Goal: Task Accomplishment & Management: Use online tool/utility

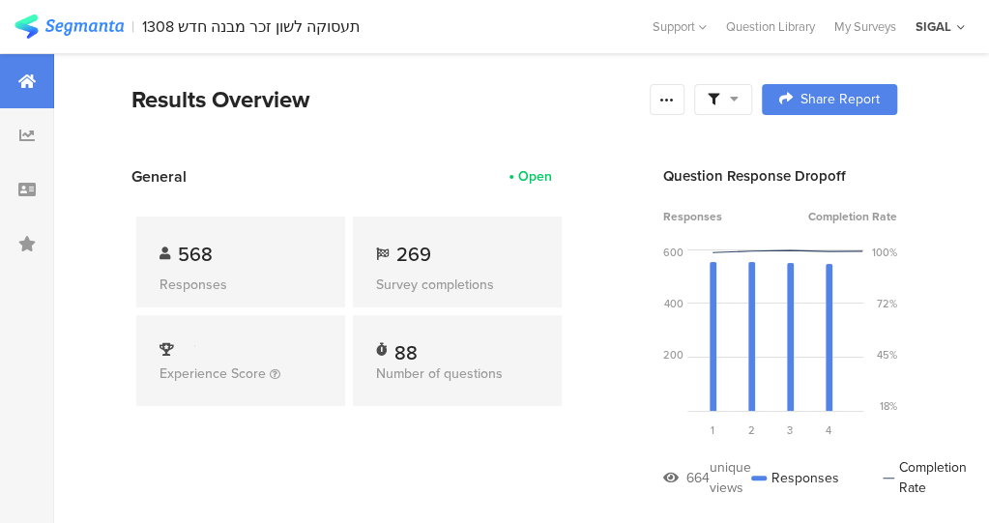
click at [436, 169] on div "General Open" at bounding box center [348, 176] width 435 height 22
click at [25, 73] on icon at bounding box center [26, 80] width 17 height 15
click at [853, 20] on div "My Surveys" at bounding box center [864, 26] width 81 height 18
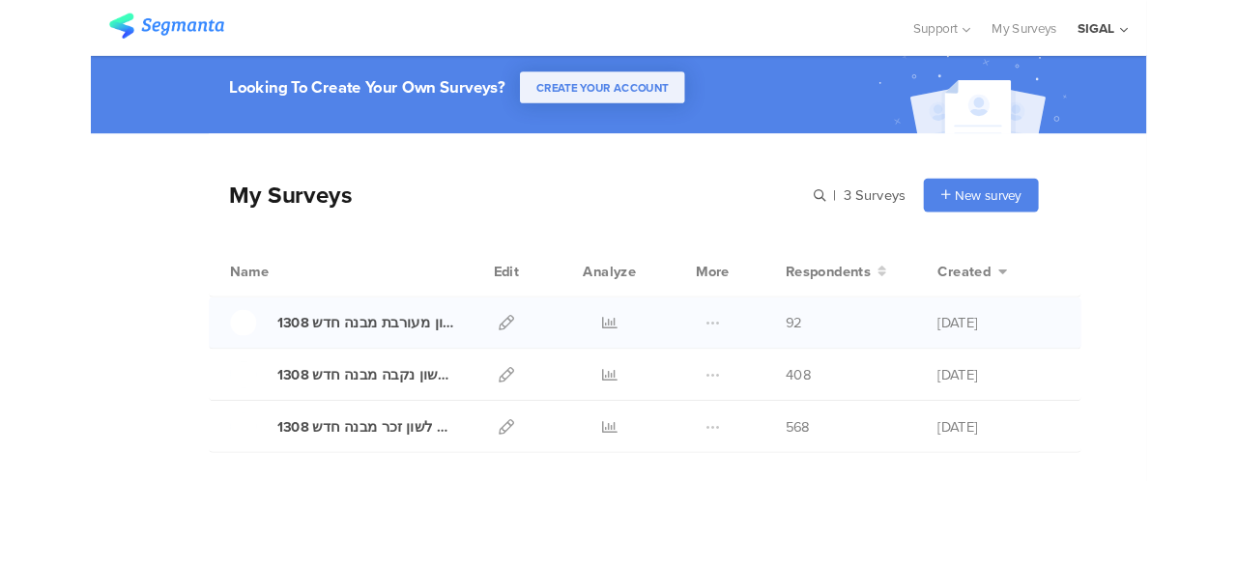
scroll to position [80, 0]
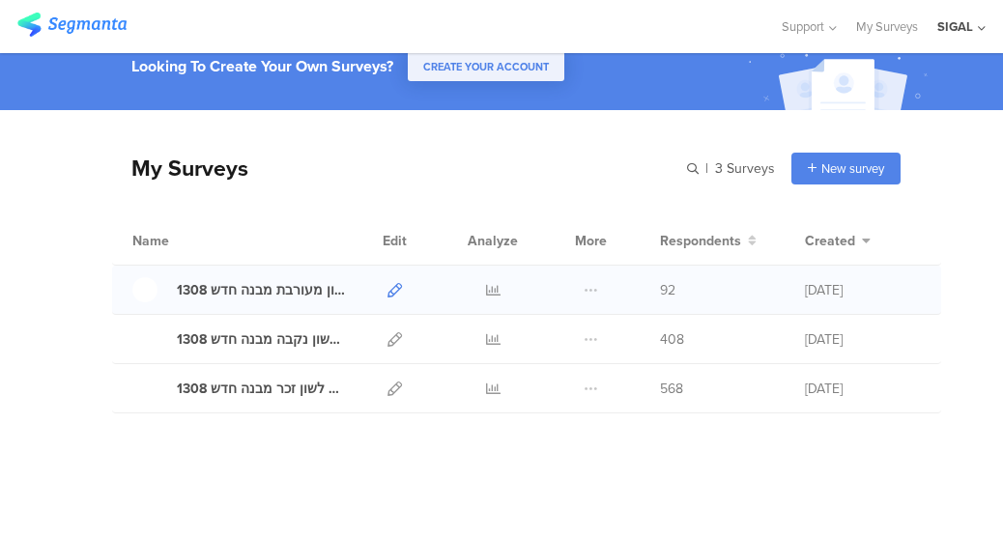
click at [387, 288] on icon at bounding box center [394, 290] width 14 height 14
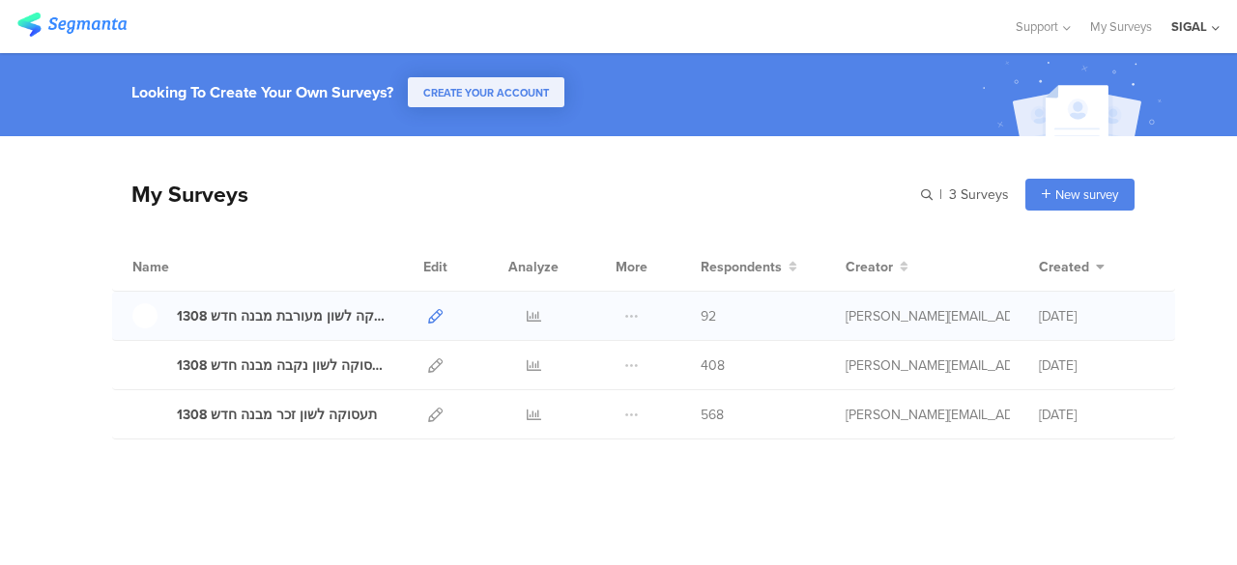
scroll to position [52, 0]
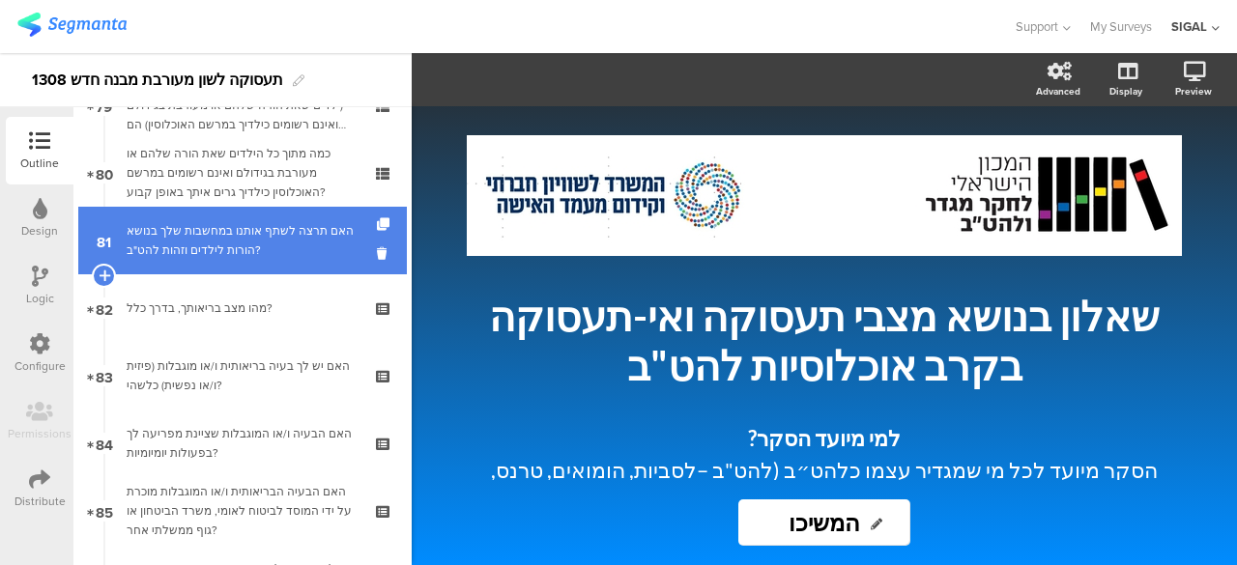
scroll to position [5218, 0]
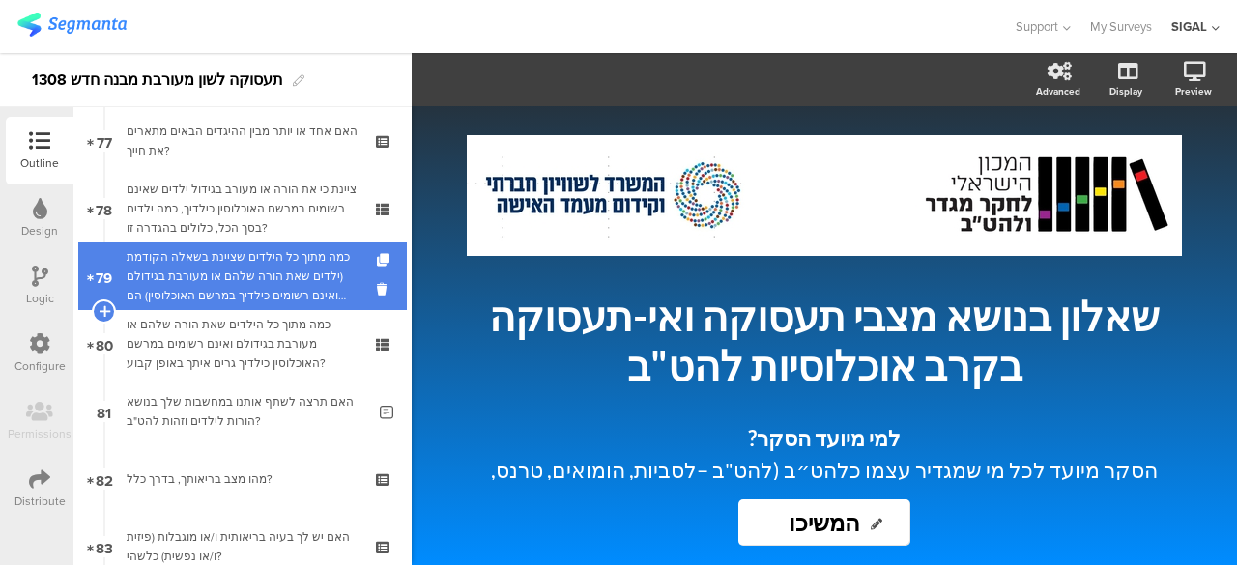
drag, startPoint x: 232, startPoint y: 254, endPoint x: 221, endPoint y: 280, distance: 28.2
click at [232, 254] on div "כמה מתוך כל הילדים שציינת בשאלה הקודמת (ילדים שאת הורה שלהם או מעורבת בגידולם ו…" at bounding box center [242, 276] width 231 height 58
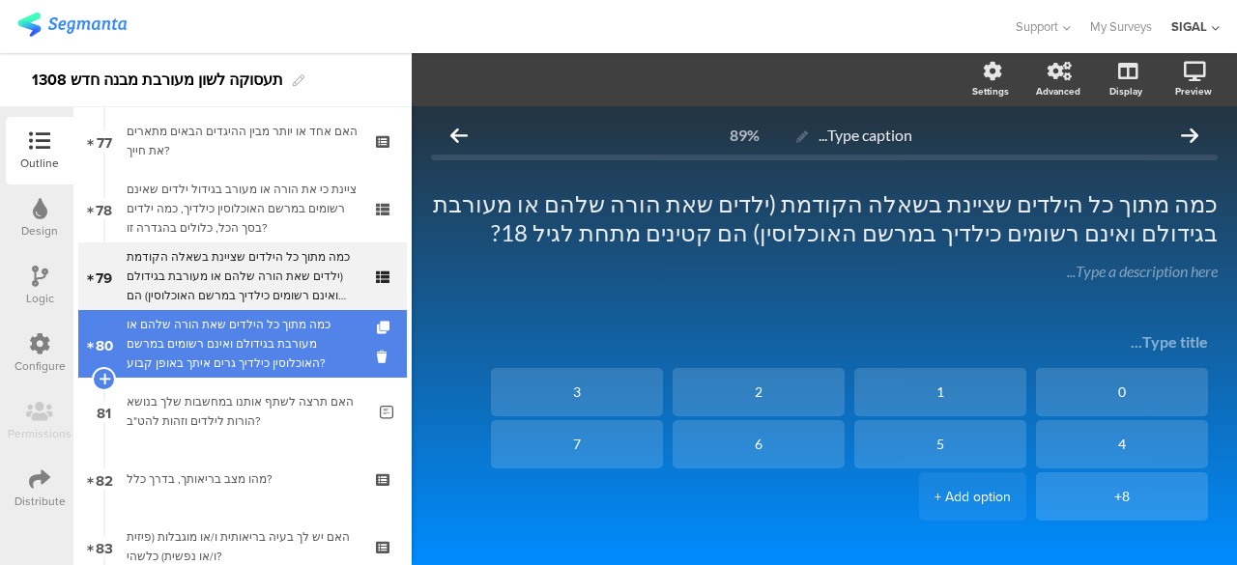
click at [214, 339] on div "כמה מתוך כל הילדים שאת הורה שלהם או מעורבת בגידולם ואינם רשומים במרשם האוכלוסין…" at bounding box center [242, 344] width 231 height 58
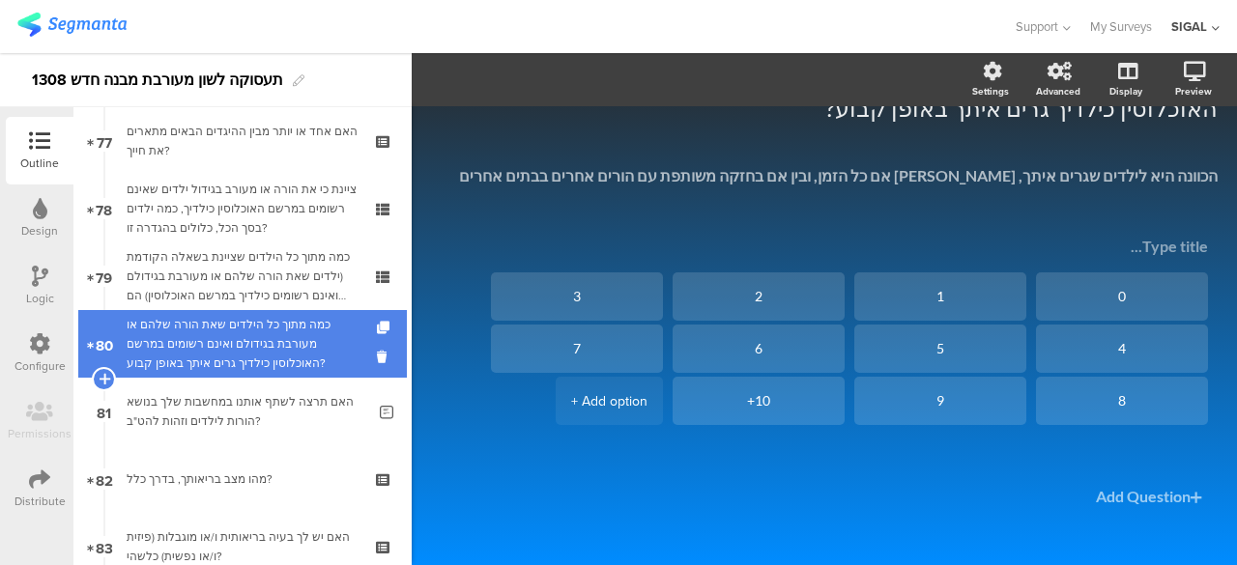
scroll to position [151, 0]
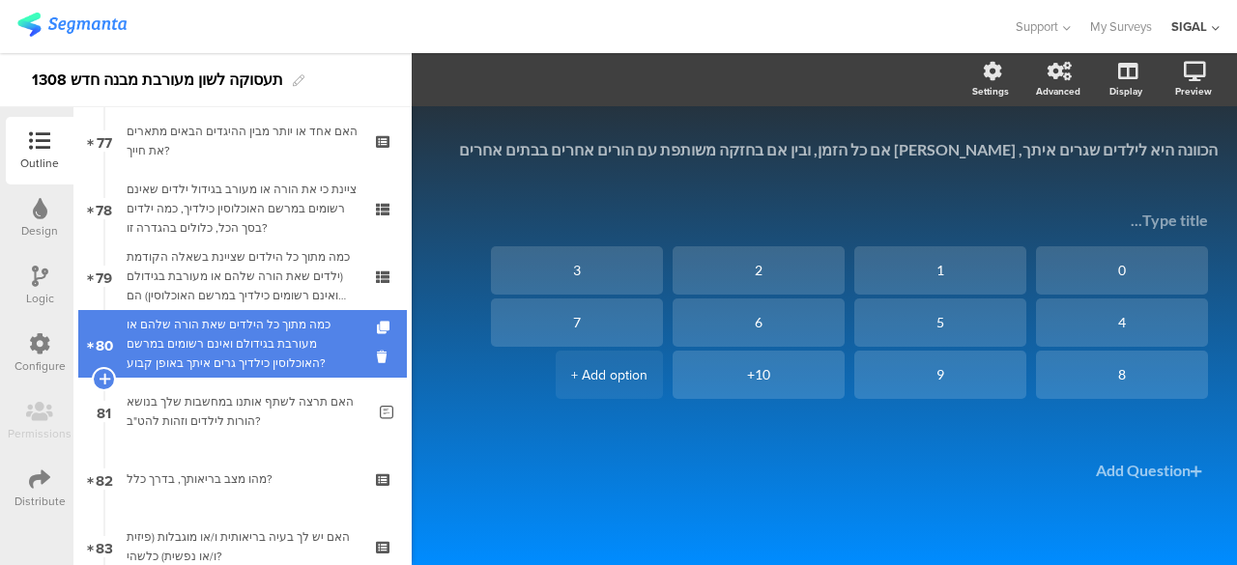
click at [251, 364] on div "כמה מתוך כל הילדים שאת הורה שלהם או מעורבת בגידולם ואינם רשומים במרשם האוכלוסין…" at bounding box center [242, 344] width 231 height 58
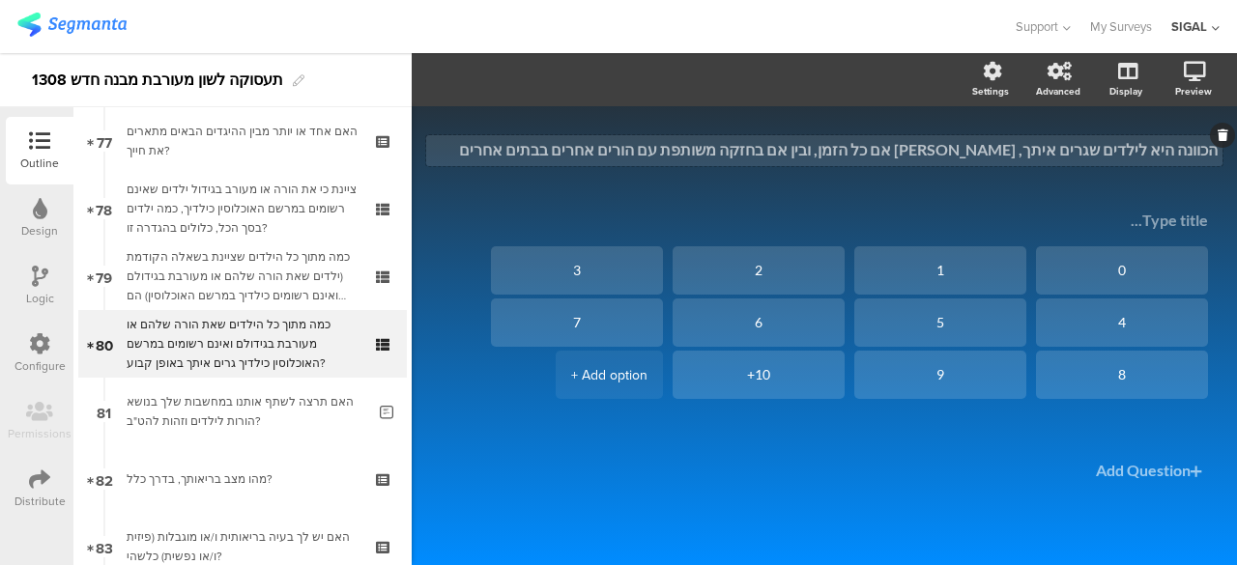
click at [790, 157] on div "הכוונה היא לילדים שגרים איתך, בין אם כל הזמן, ובין אם בחזקה משותפת עם הורים אחר…" at bounding box center [824, 150] width 796 height 31
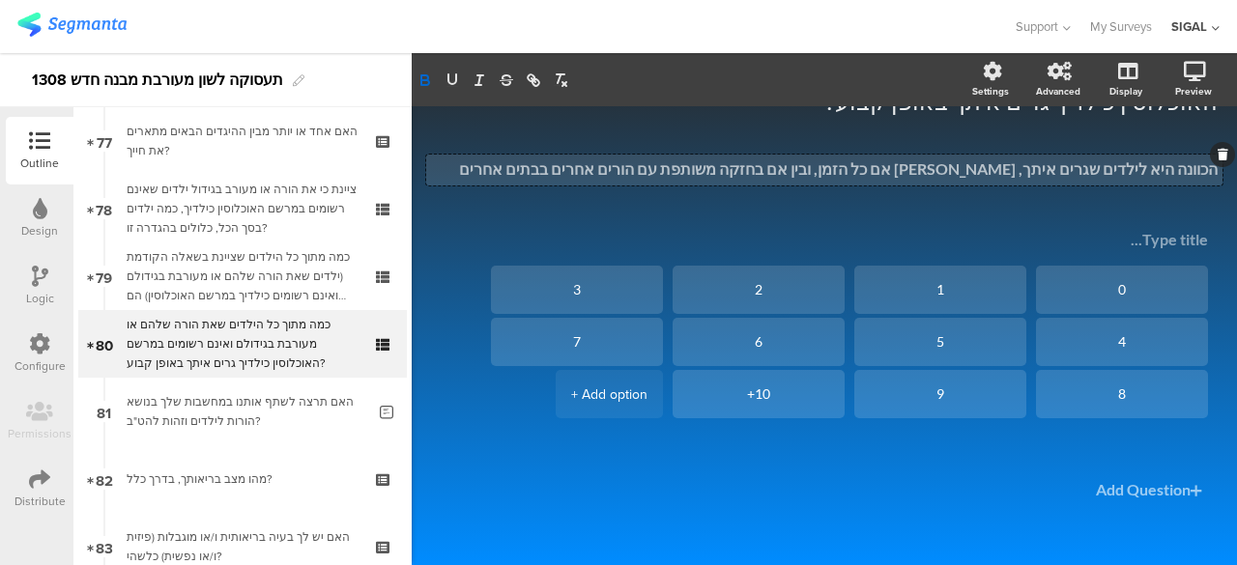
click at [790, 157] on div "הכוונה היא לילדים שגרים איתך, בין אם כל הזמן, ובין אם בחזקה משותפת עם הורים אחר…" at bounding box center [824, 170] width 796 height 31
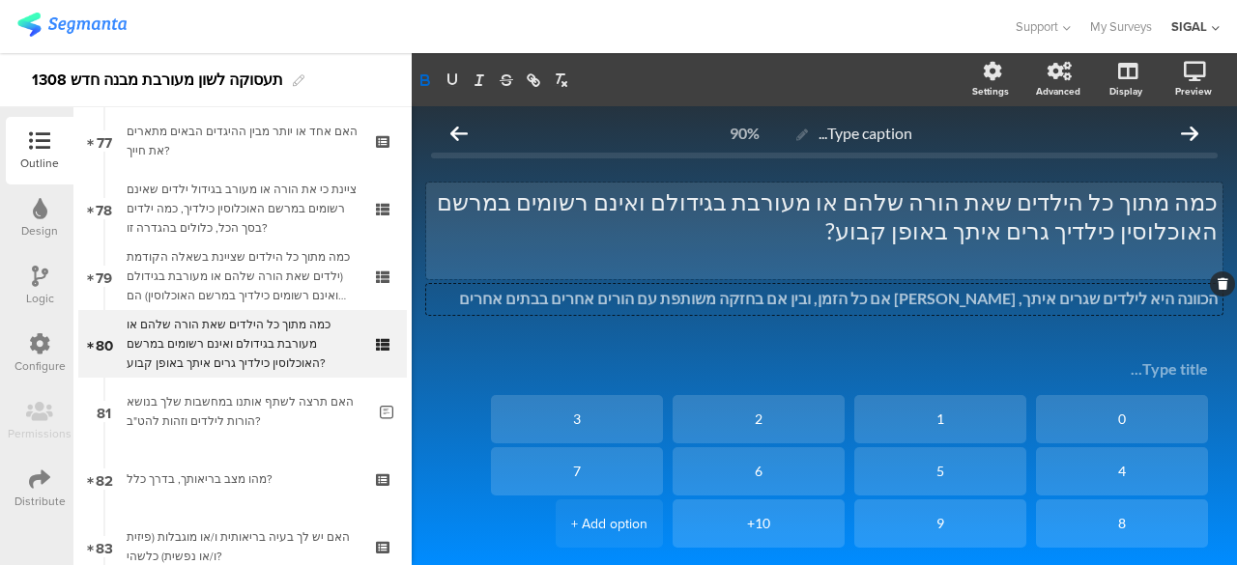
scroll to position [0, 0]
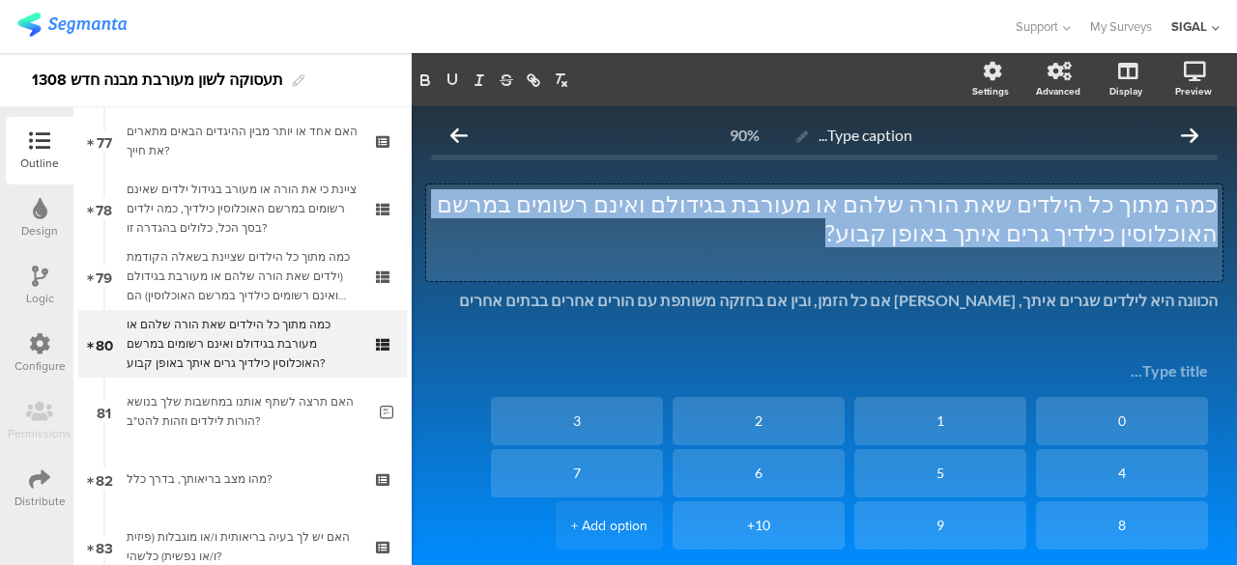
drag, startPoint x: 999, startPoint y: 238, endPoint x: 1200, endPoint y: 206, distance: 203.5
click at [1002, 206] on div "כמה מתוך כל הילדים שאת הורה שלהם או מעורבת בגידולם ואינם רשומים במרשם האוכלוסין…" at bounding box center [824, 233] width 796 height 97
